Goal: Task Accomplishment & Management: Complete application form

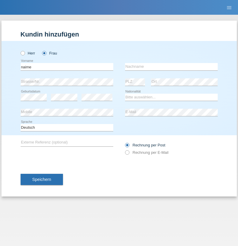
type input "naime"
click at [171, 67] on input "text" at bounding box center [171, 66] width 93 height 7
type input "llugiqi"
select select "CH"
radio input "true"
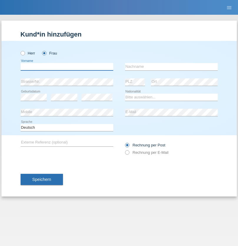
click at [67, 67] on input "text" at bounding box center [67, 66] width 93 height 7
type input "Adelaidy"
click at [171, 67] on input "text" at bounding box center [171, 66] width 93 height 7
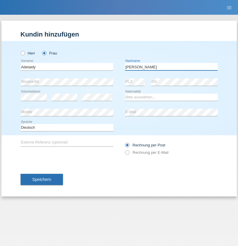
type input "[PERSON_NAME]"
select select "DO"
select select "C"
select select "20"
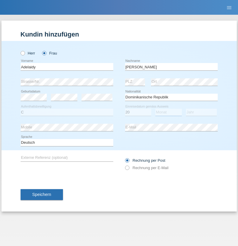
select select "09"
select select "2020"
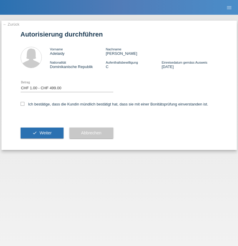
select select "1"
checkbox input "true"
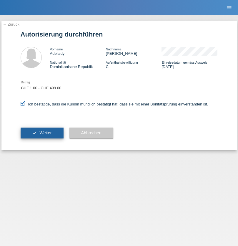
click at [42, 133] on span "Weiter" at bounding box center [45, 133] width 12 height 5
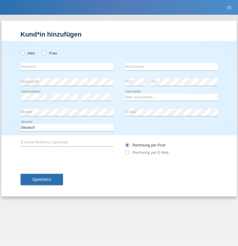
radio input "true"
click at [67, 67] on input "text" at bounding box center [67, 66] width 93 height 7
type input "Shanas"
click at [171, 67] on input "text" at bounding box center [171, 66] width 93 height 7
type input "Baranati"
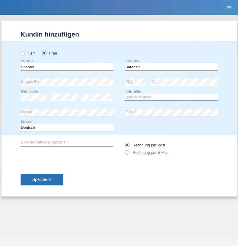
select select "CH"
radio input "true"
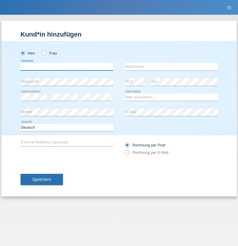
click at [67, 67] on input "text" at bounding box center [67, 66] width 93 height 7
type input "[PERSON_NAME]"
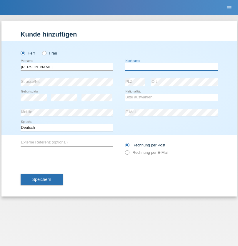
click at [171, 67] on input "text" at bounding box center [171, 66] width 93 height 7
type input "[PERSON_NAME]"
select select "PL"
select select "C"
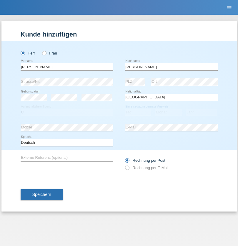
select select "11"
select select "01"
select select "2007"
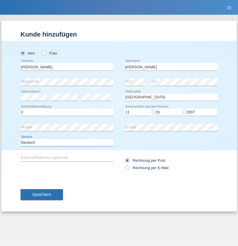
select select "en"
